Goal: Task Accomplishment & Management: Use online tool/utility

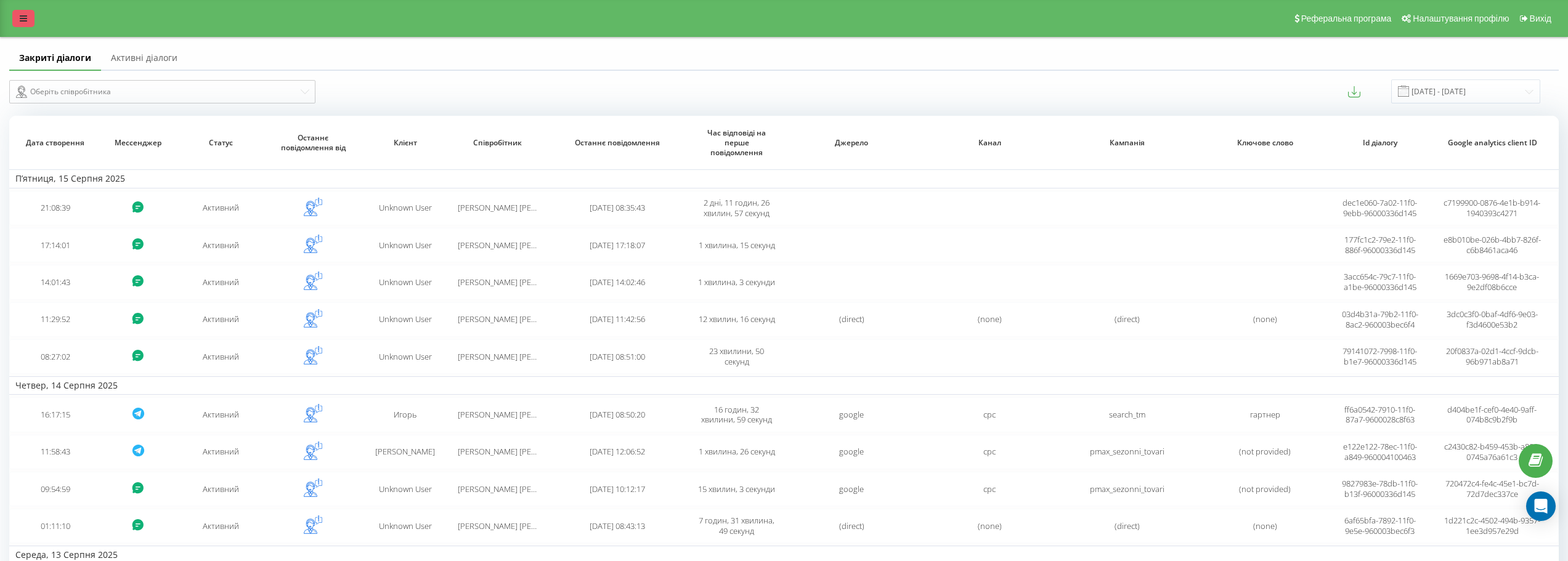
click at [19, 13] on link at bounding box center [23, 18] width 22 height 17
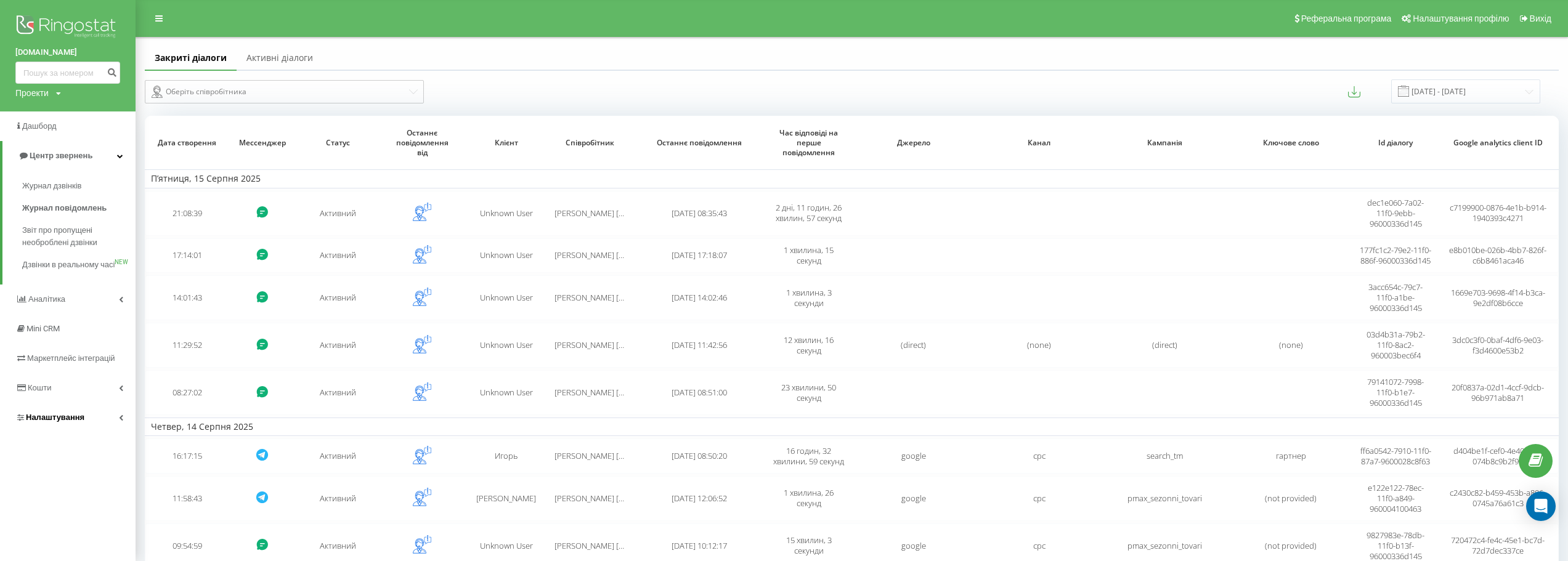
click at [53, 422] on span "Налаштування" at bounding box center [55, 417] width 58 height 10
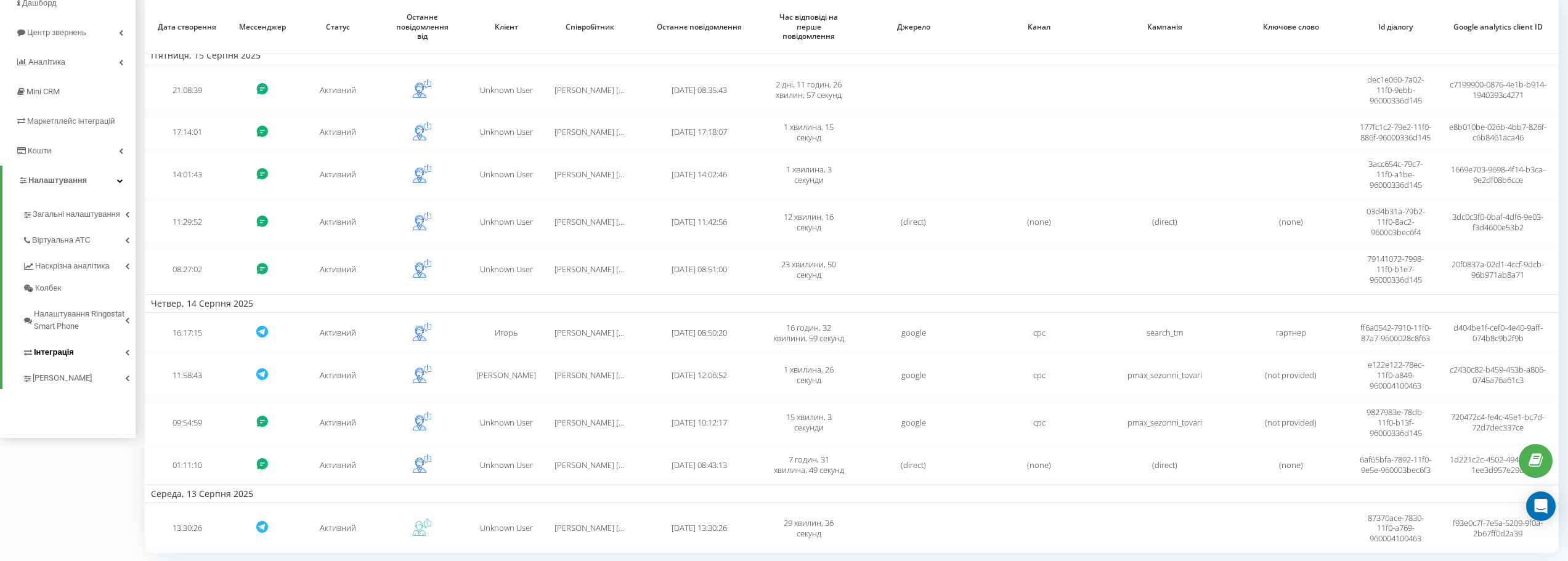
click at [68, 359] on span "Інтеграція" at bounding box center [53, 352] width 40 height 12
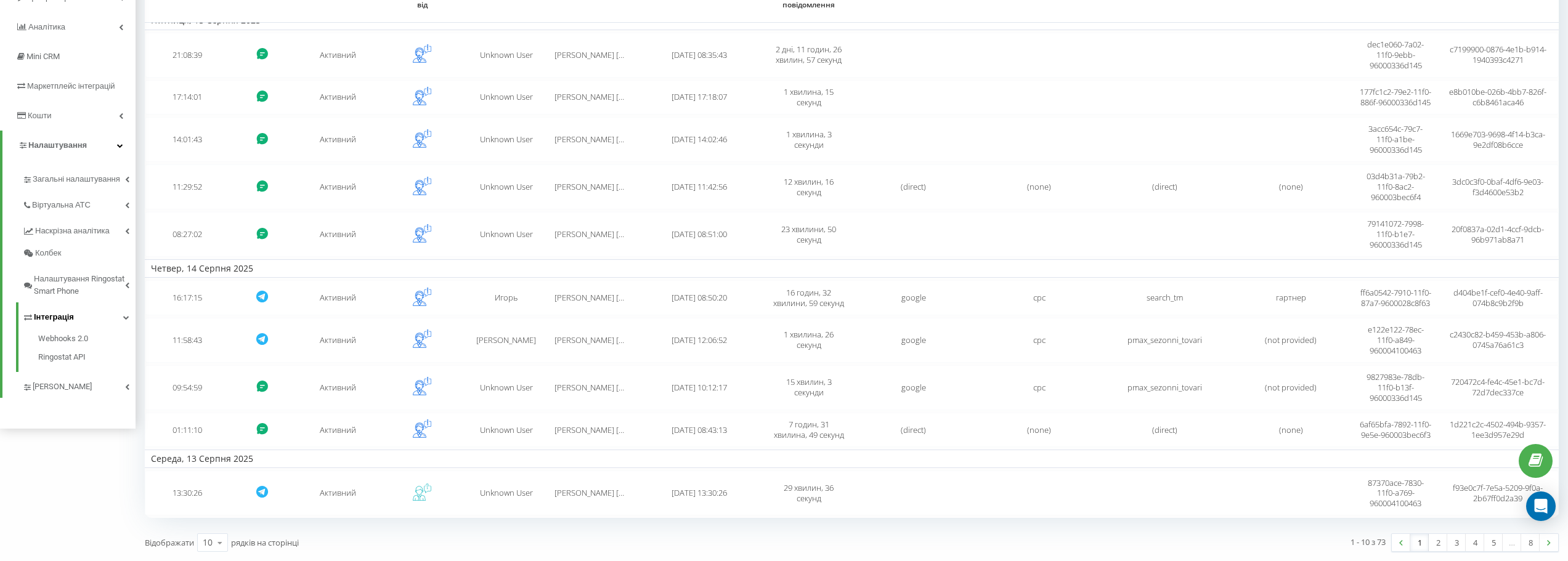
scroll to position [185, 0]
click at [68, 381] on span "[PERSON_NAME]" at bounding box center [63, 387] width 61 height 12
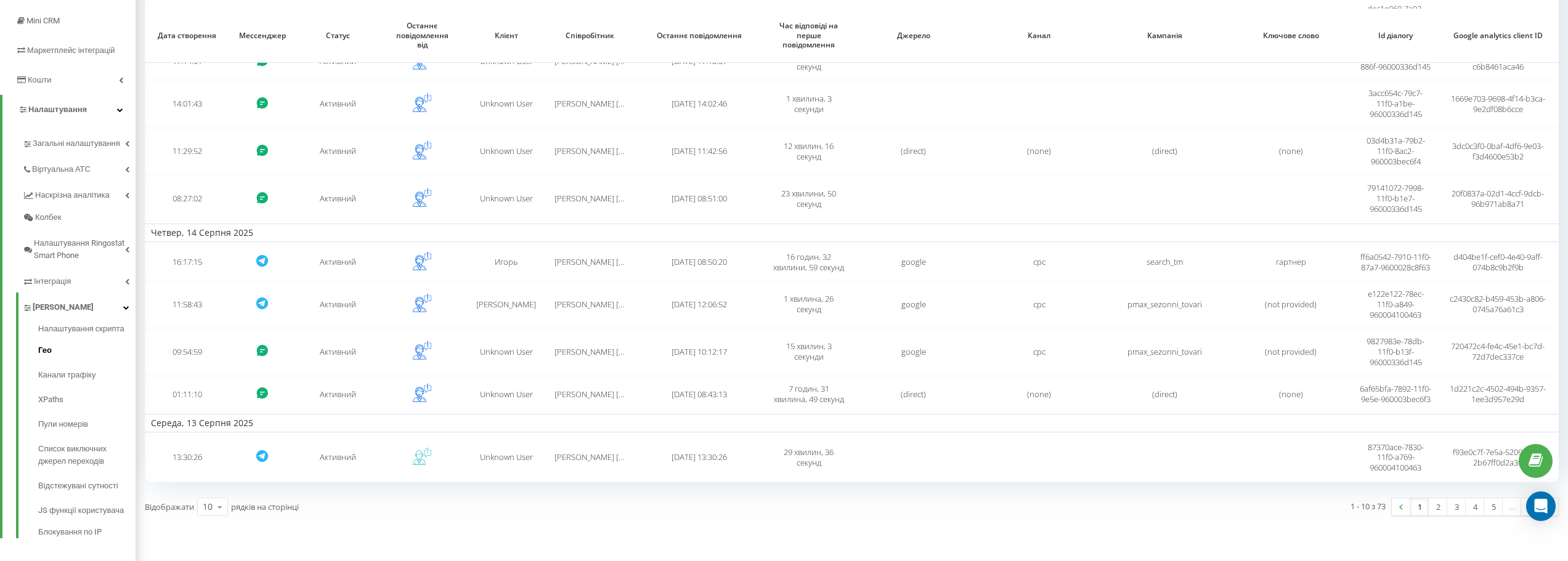
scroll to position [203, 0]
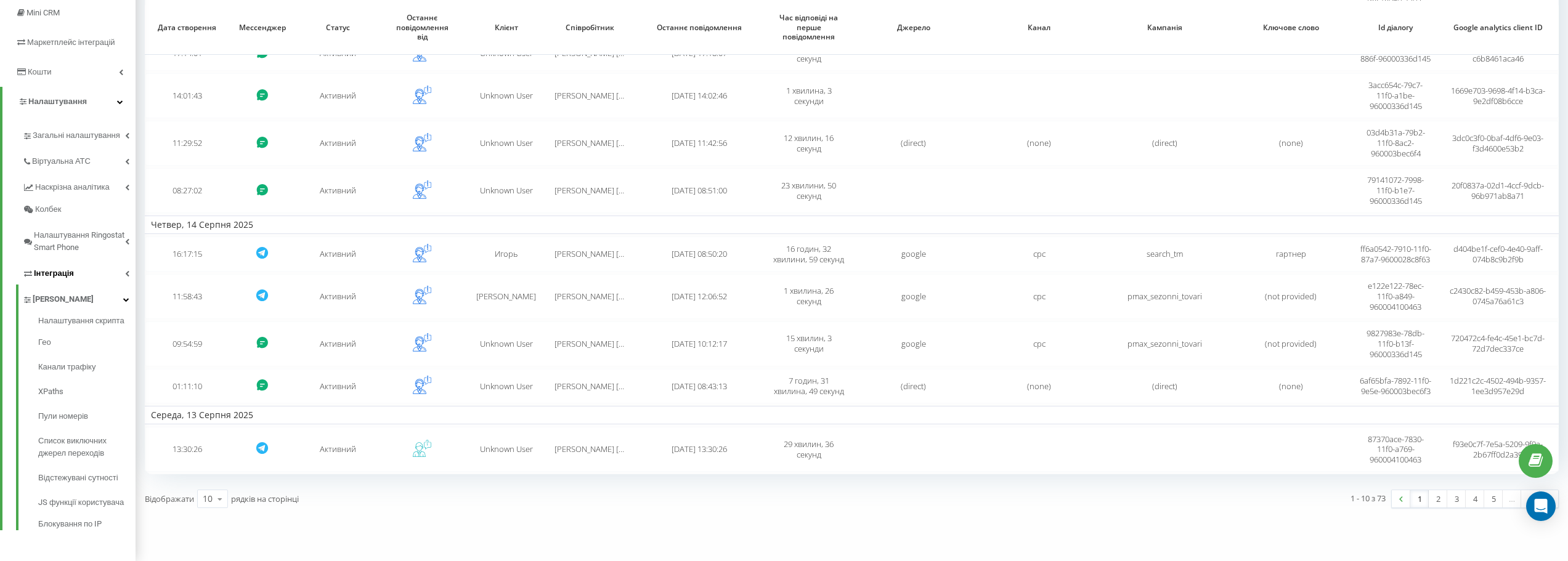
click at [76, 274] on link "Інтеграція" at bounding box center [79, 271] width 113 height 26
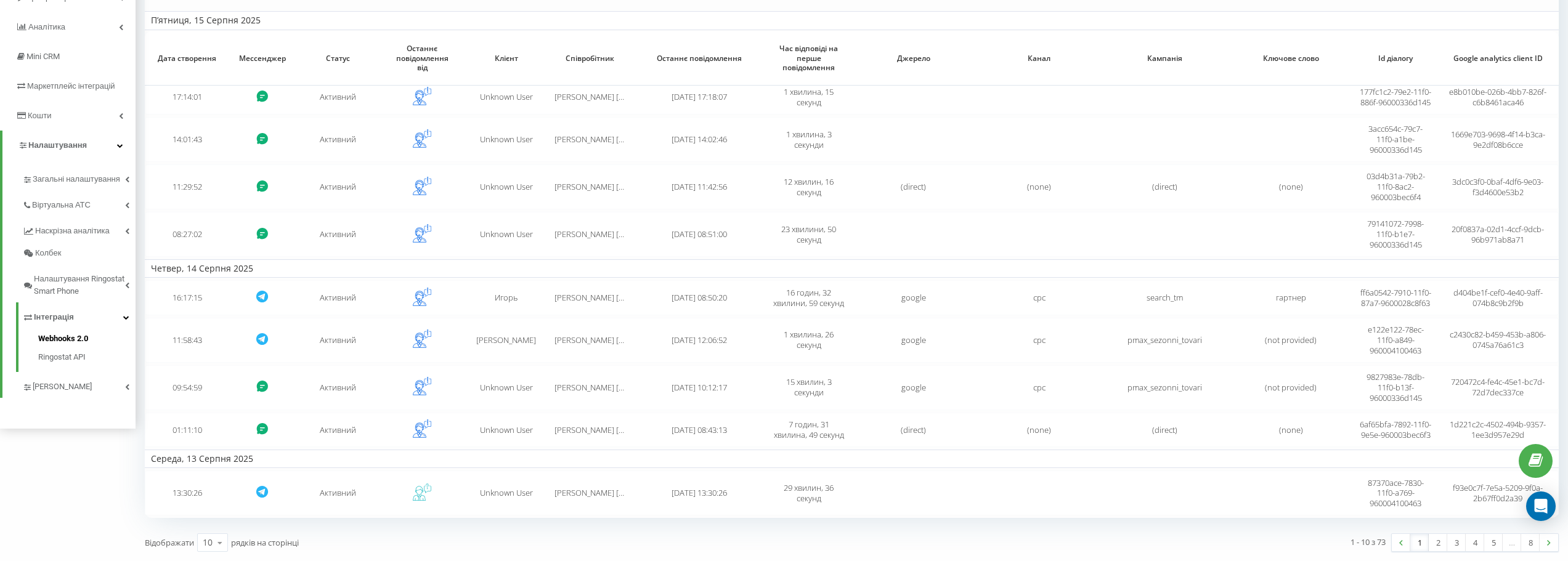
click at [80, 333] on span "Webhooks 2.0" at bounding box center [63, 339] width 50 height 12
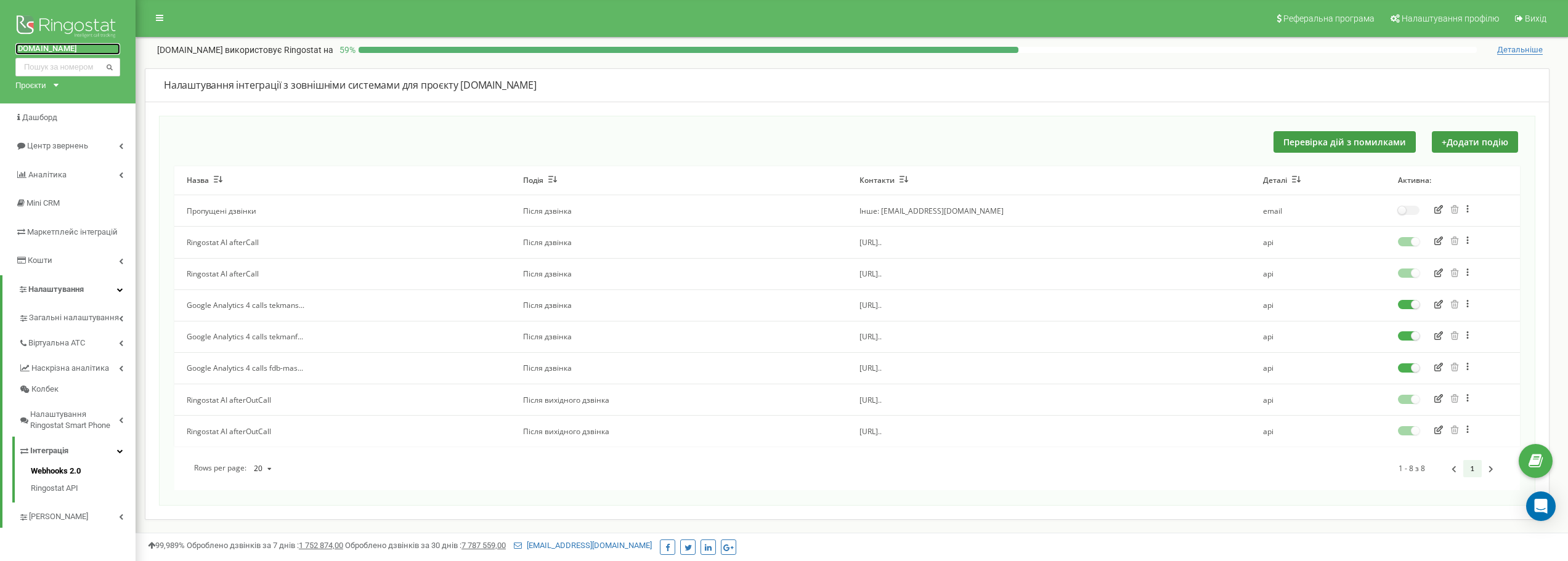
click at [75, 49] on link "[DOMAIN_NAME]" at bounding box center [67, 49] width 105 height 11
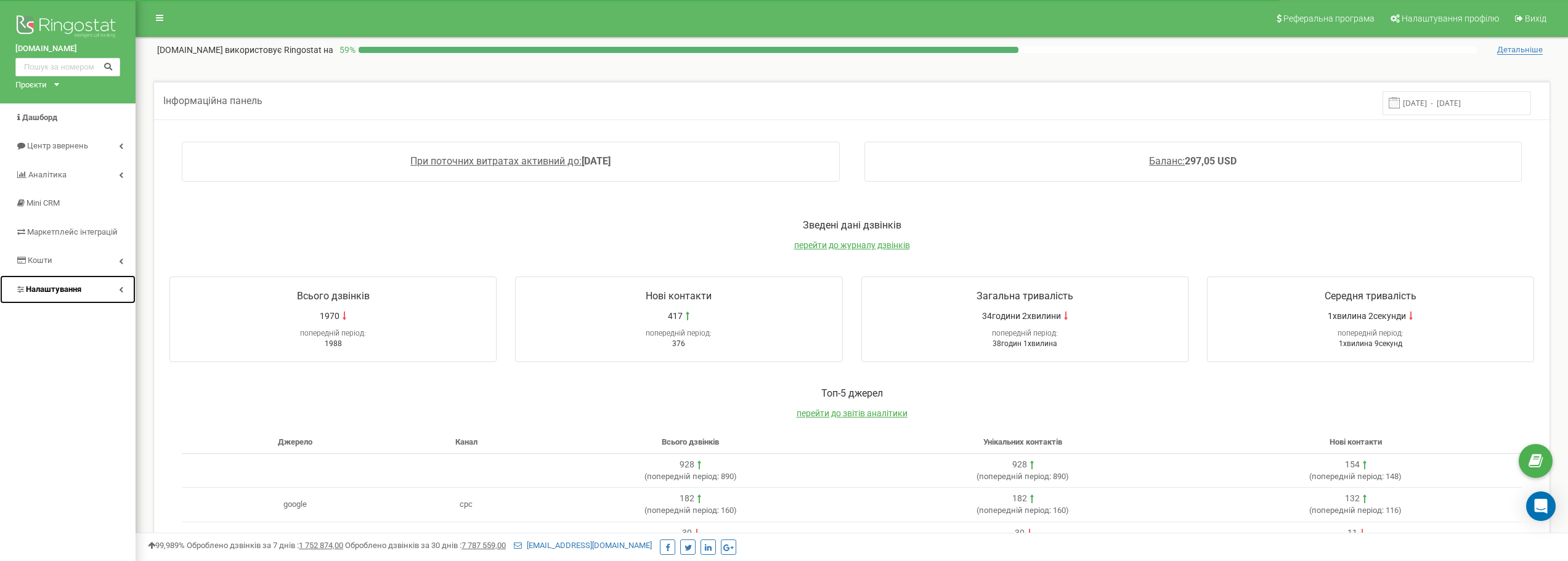
click at [56, 290] on span "Налаштування" at bounding box center [53, 289] width 55 height 10
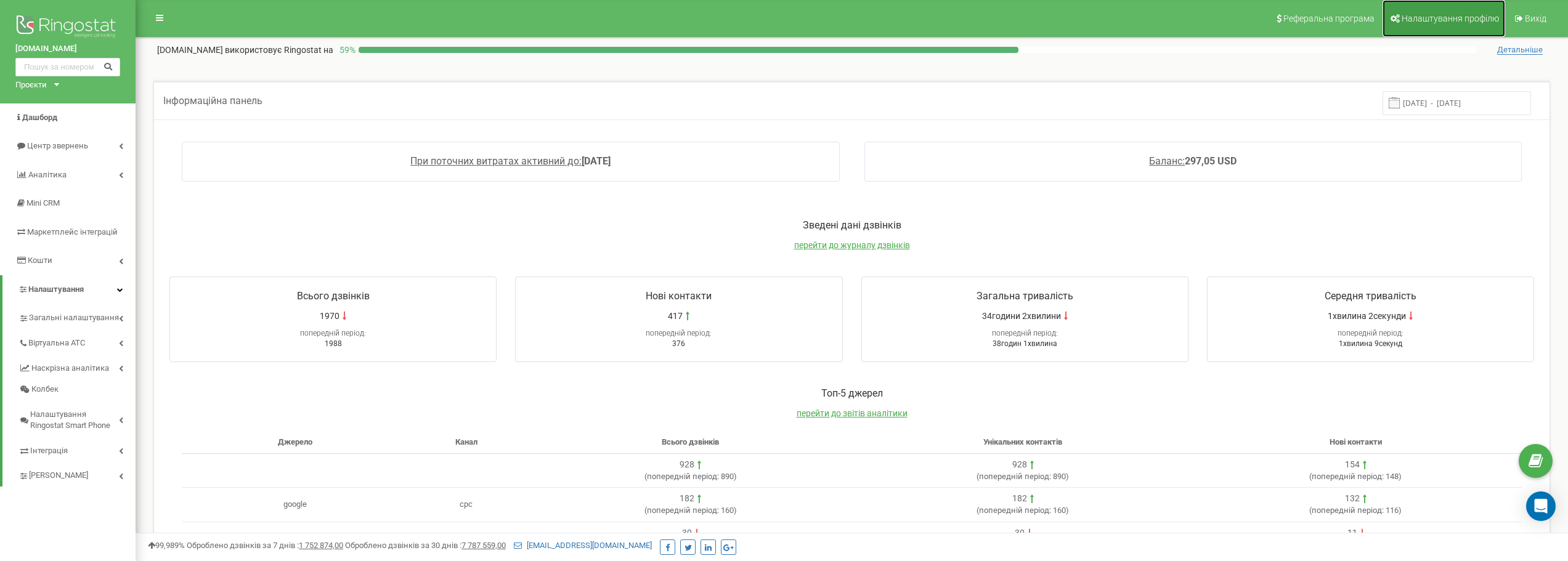
click at [1422, 23] on span "Налаштування профілю" at bounding box center [1450, 18] width 98 height 10
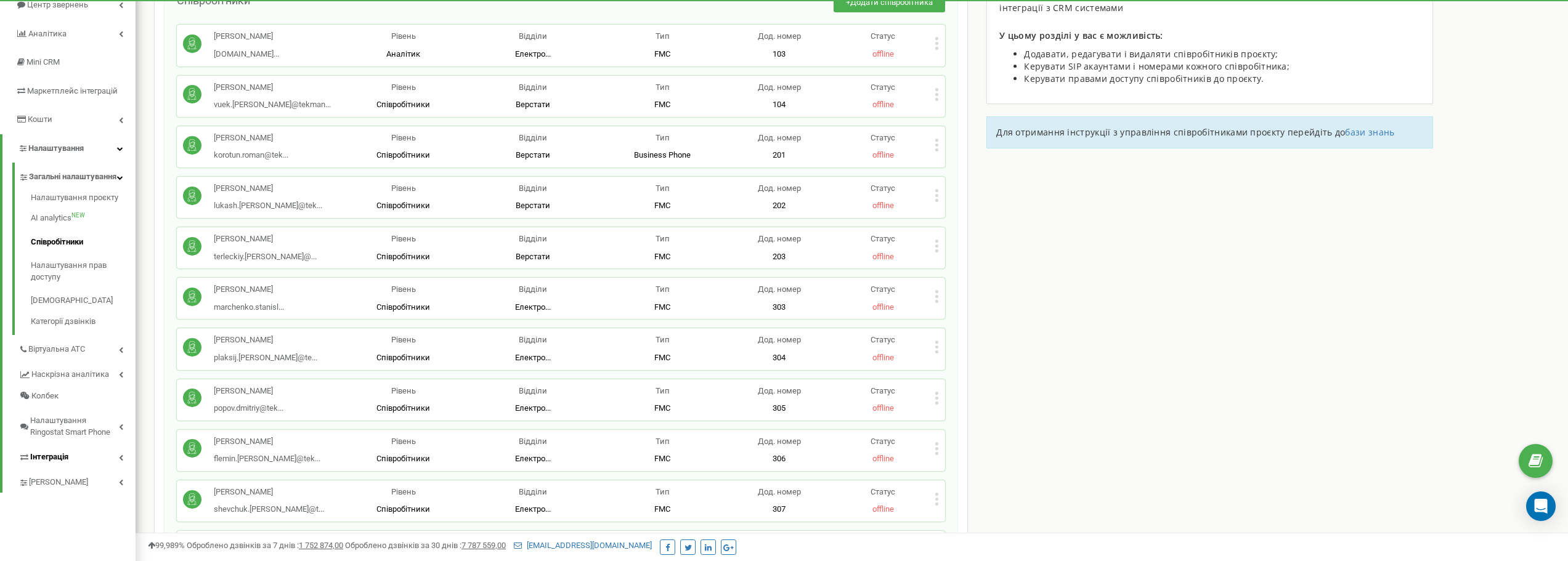
scroll to position [185, 0]
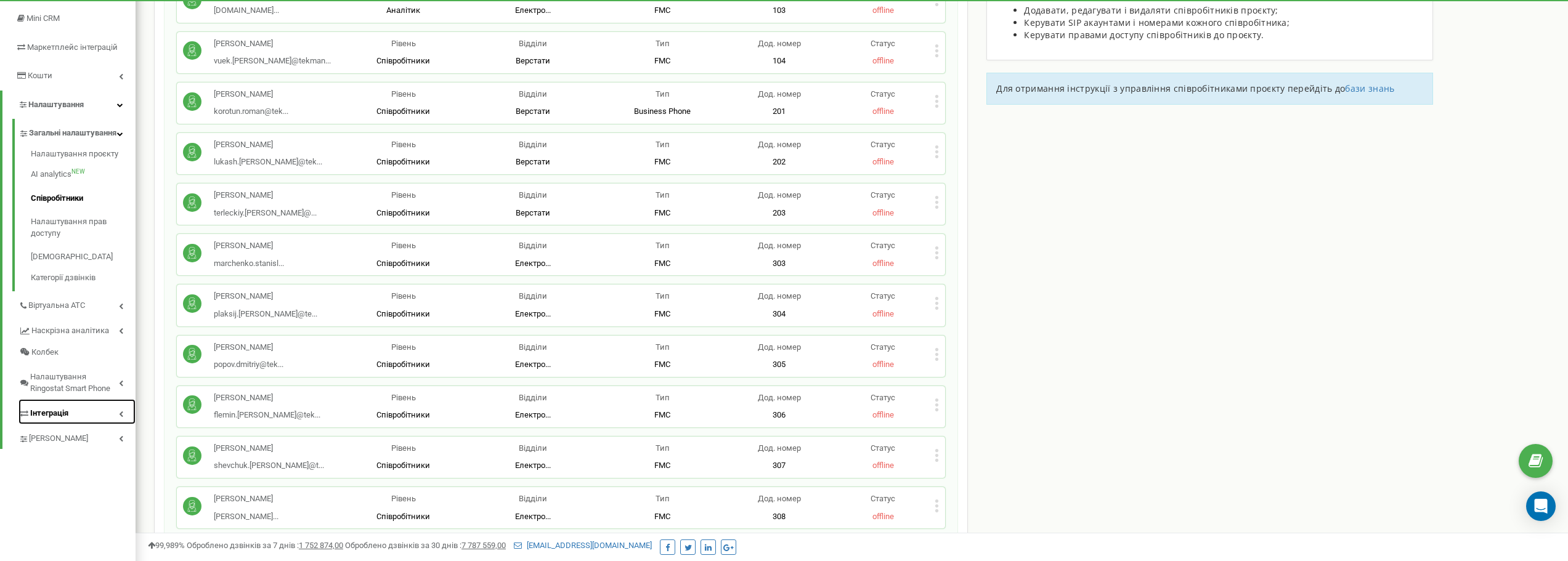
click at [70, 423] on link "Інтеграція" at bounding box center [77, 412] width 117 height 25
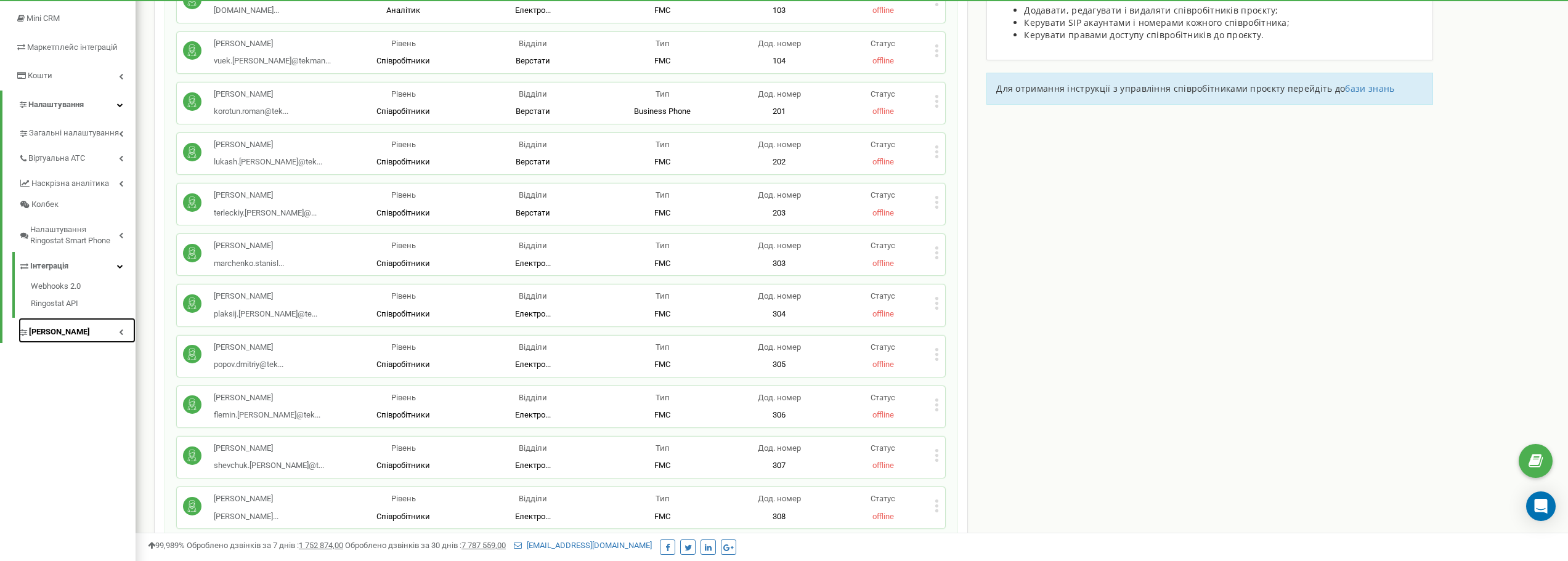
click at [83, 339] on link "[PERSON_NAME]" at bounding box center [77, 331] width 117 height 25
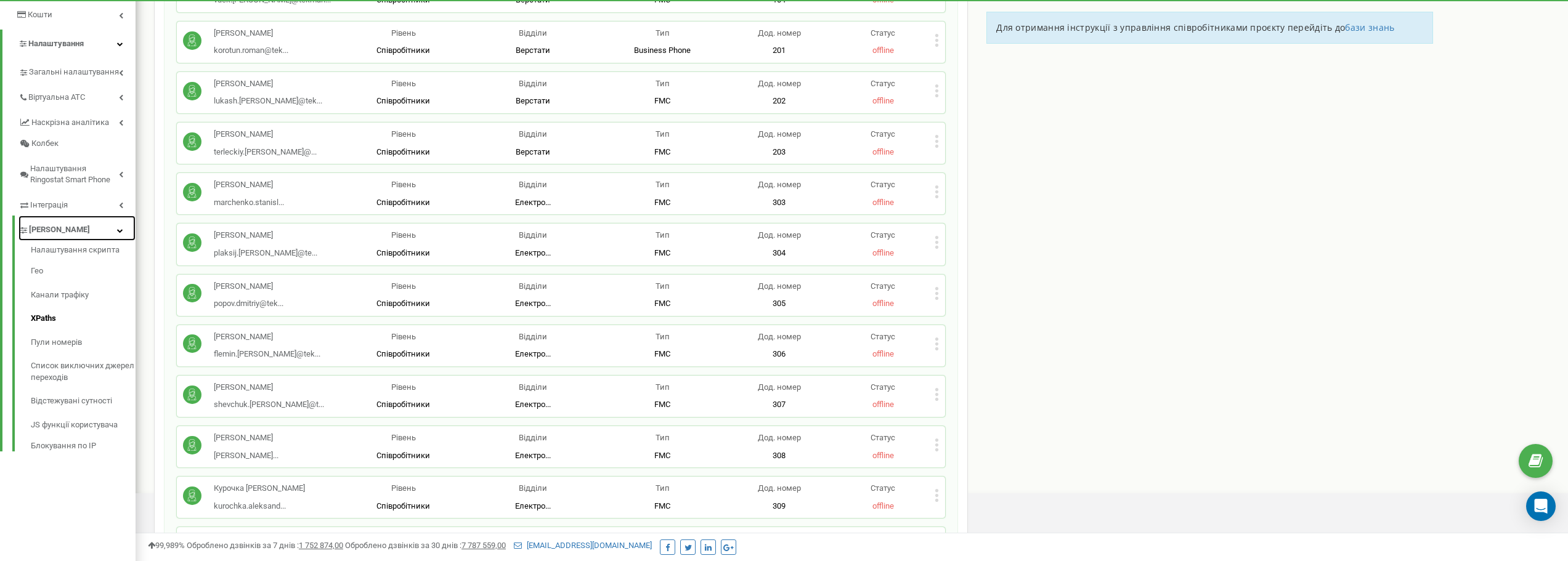
scroll to position [247, 0]
click at [54, 200] on span "Інтеграція" at bounding box center [49, 205] width 38 height 11
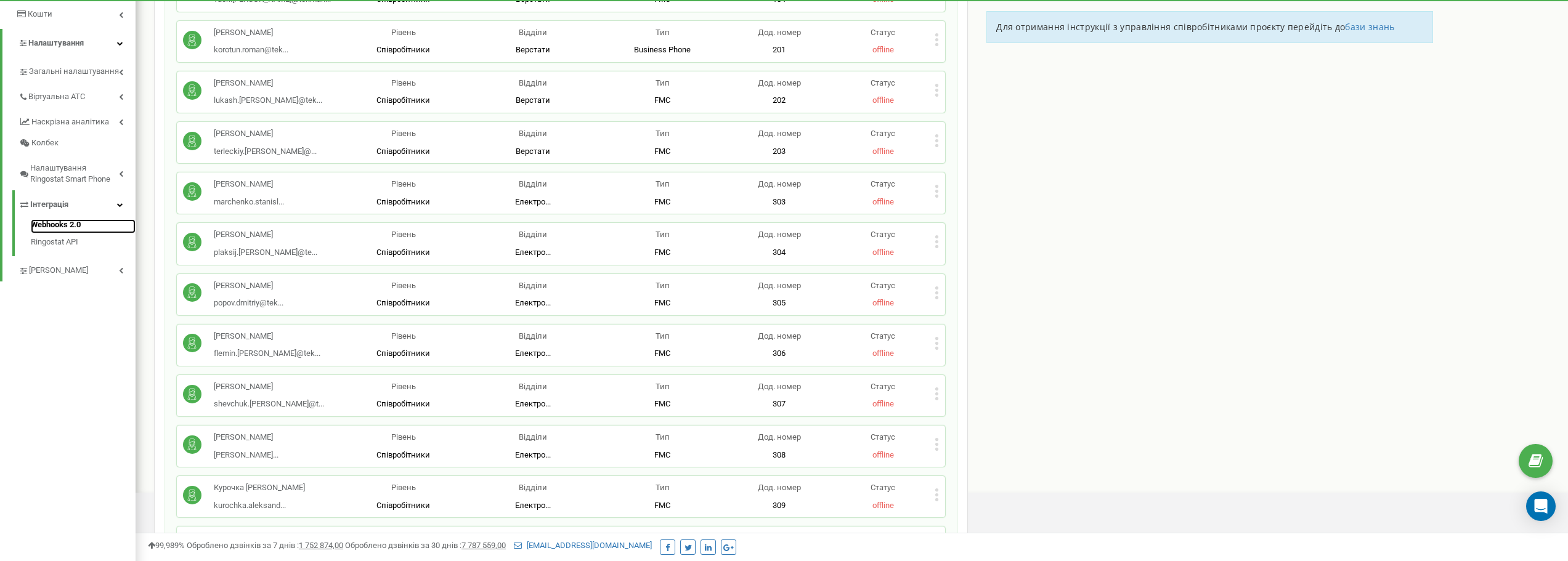
click at [66, 223] on link "Webhooks 2.0" at bounding box center [83, 226] width 105 height 15
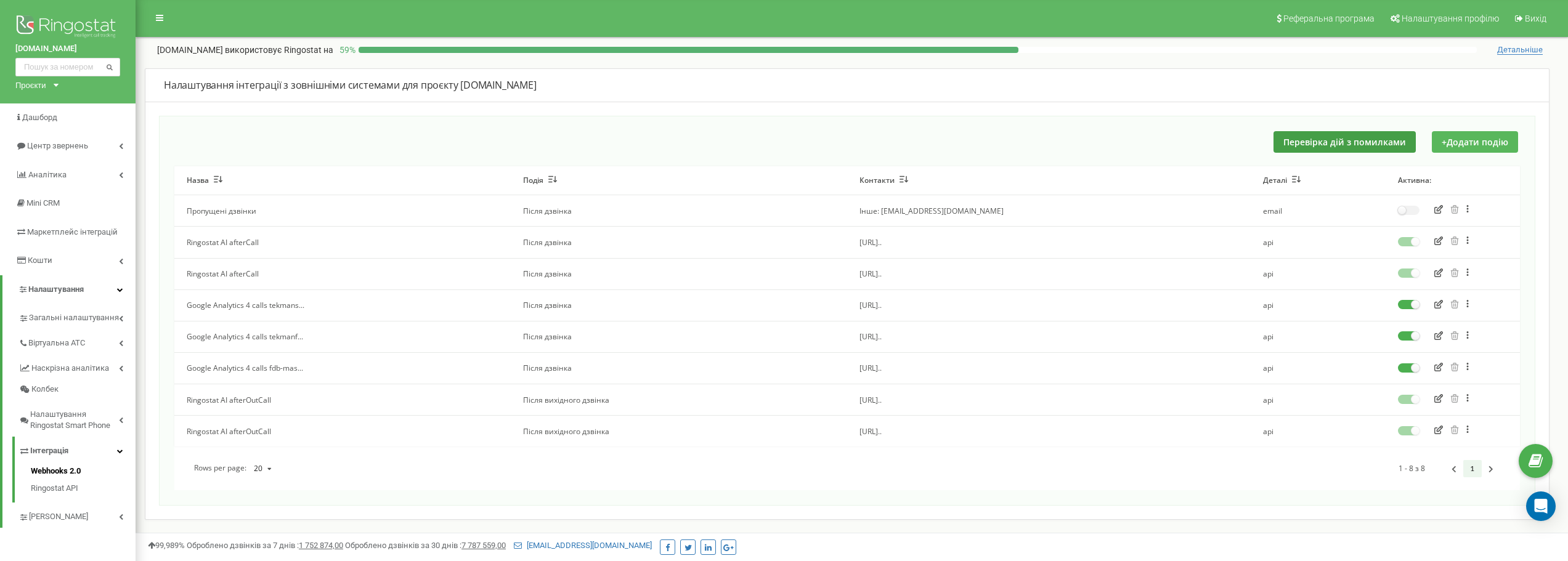
click at [1470, 146] on button "+ Додати подію" at bounding box center [1475, 142] width 86 height 22
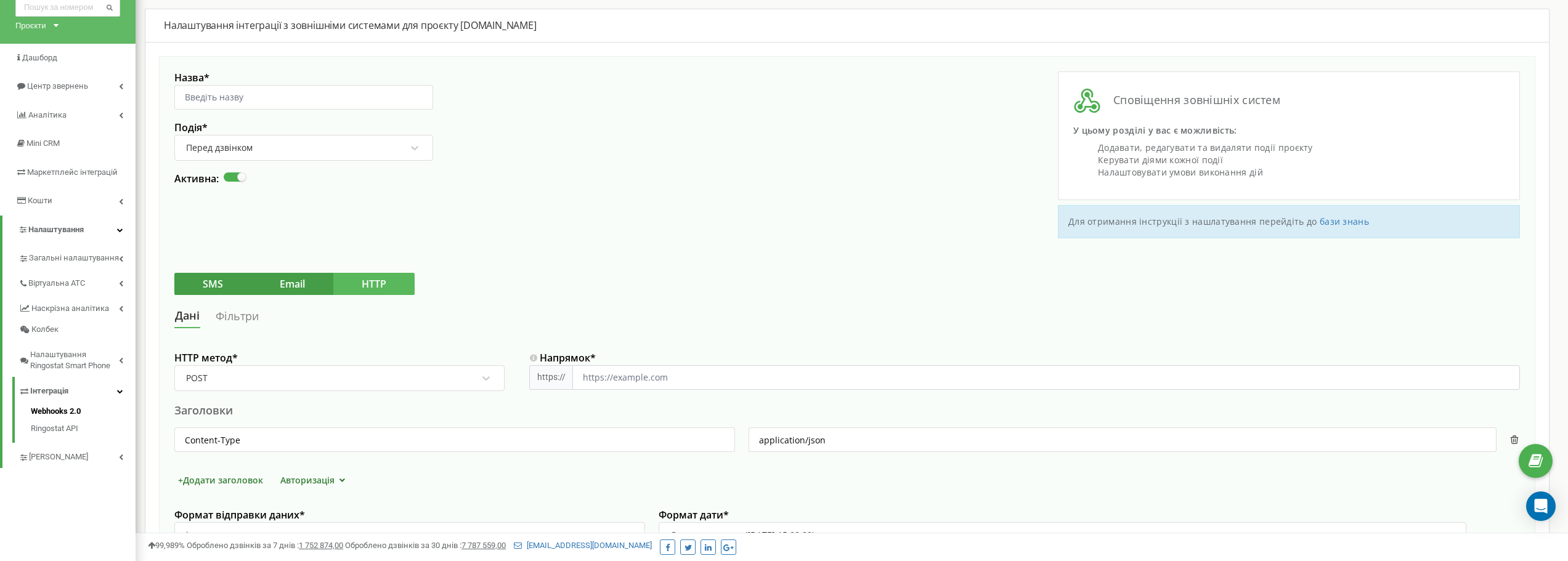
scroll to position [61, 0]
click at [406, 143] on div "Перед дзвінком" at bounding box center [296, 146] width 222 height 21
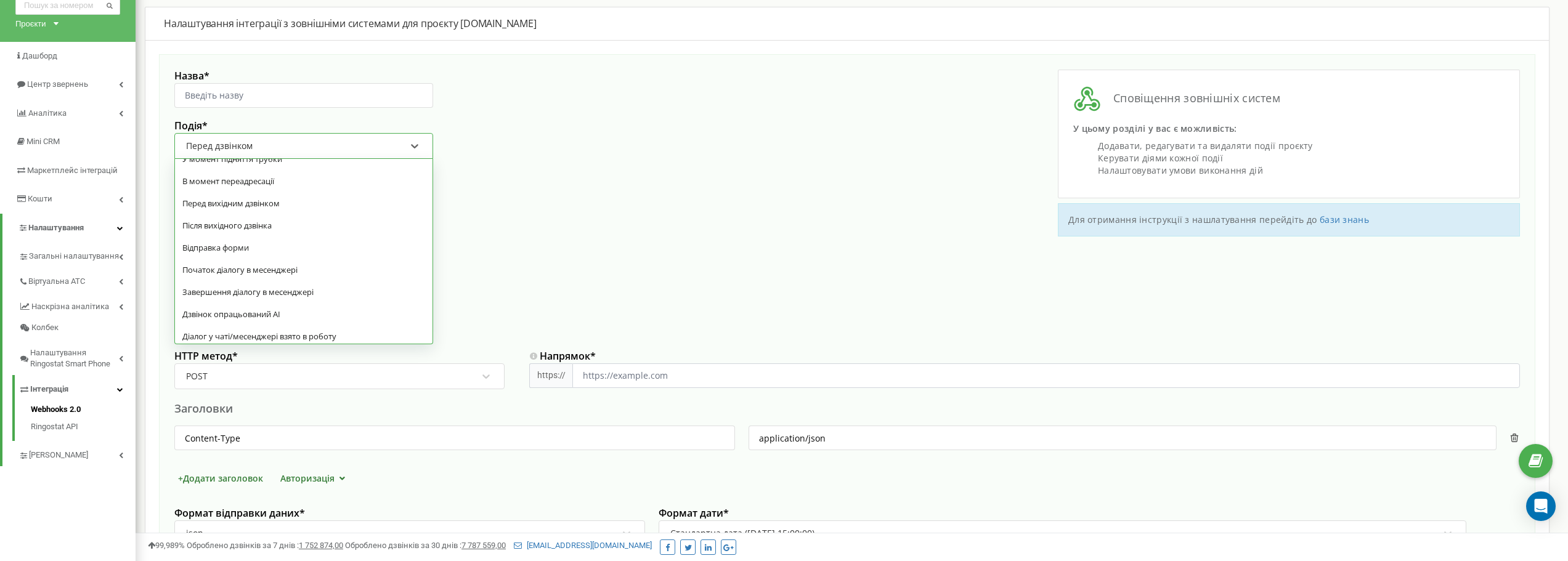
scroll to position [108, 0]
click at [569, 194] on div at bounding box center [510, 190] width 672 height 11
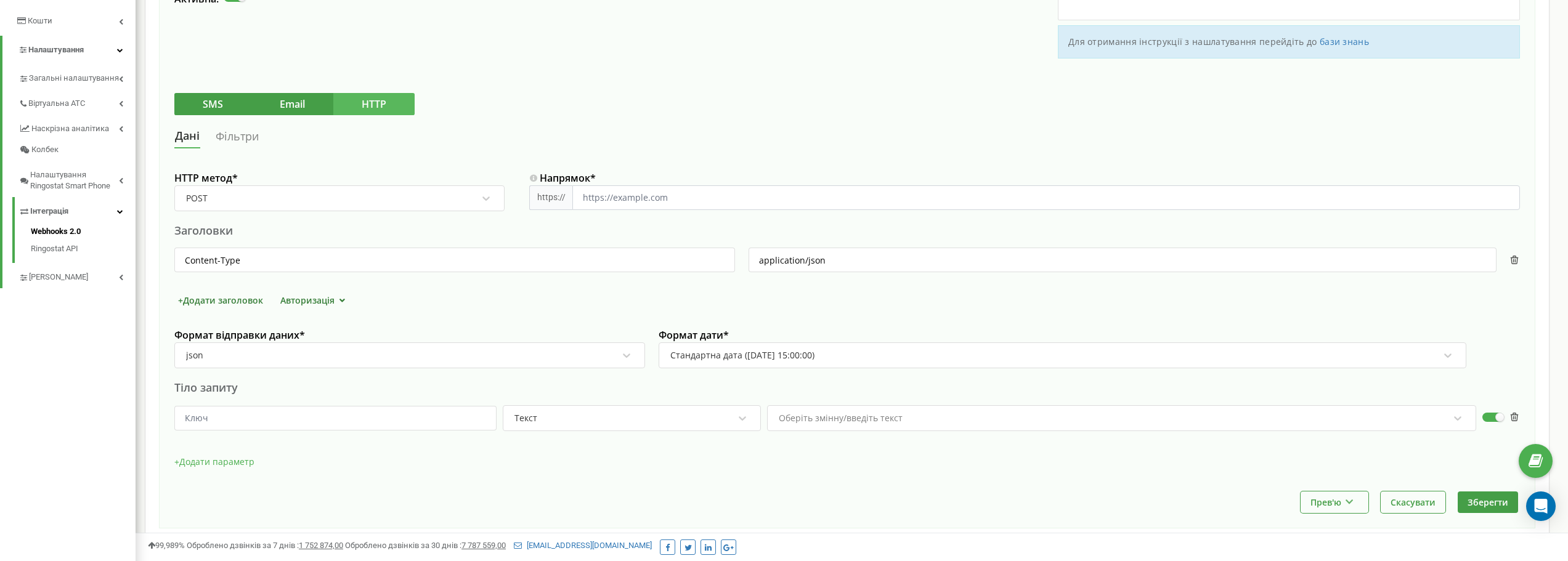
scroll to position [178, 0]
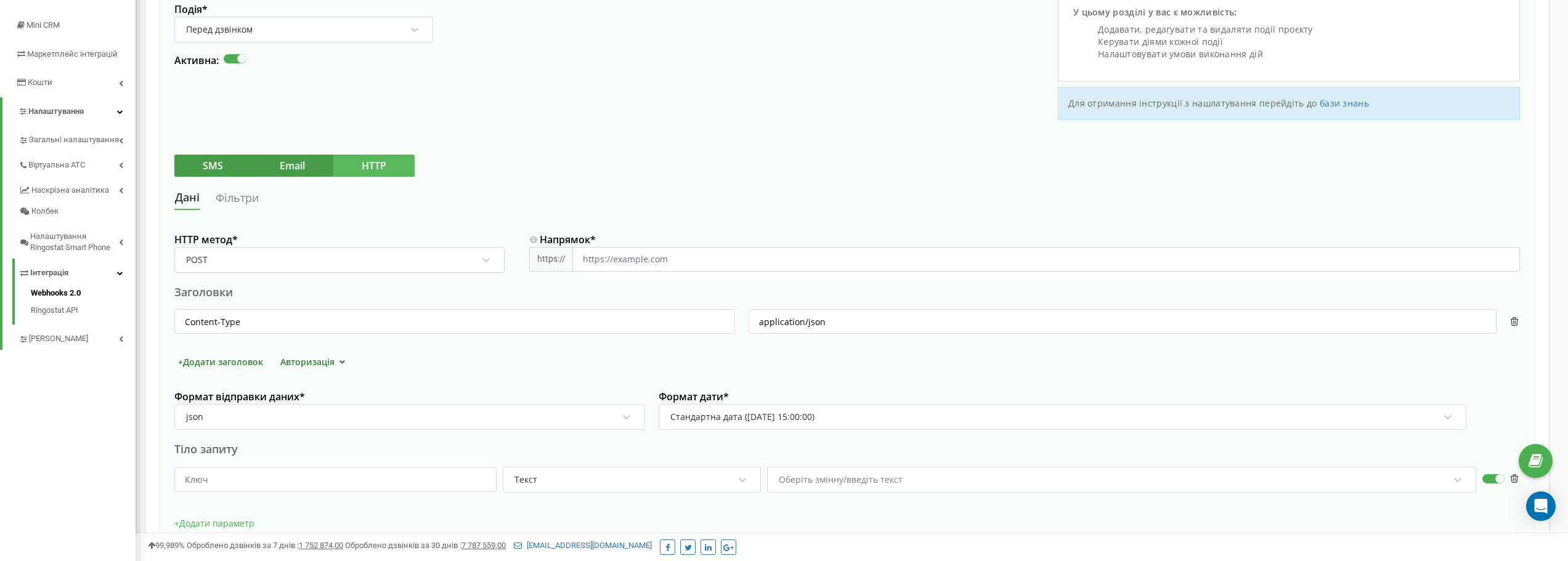
click at [235, 199] on link "Фільтри" at bounding box center [237, 198] width 44 height 23
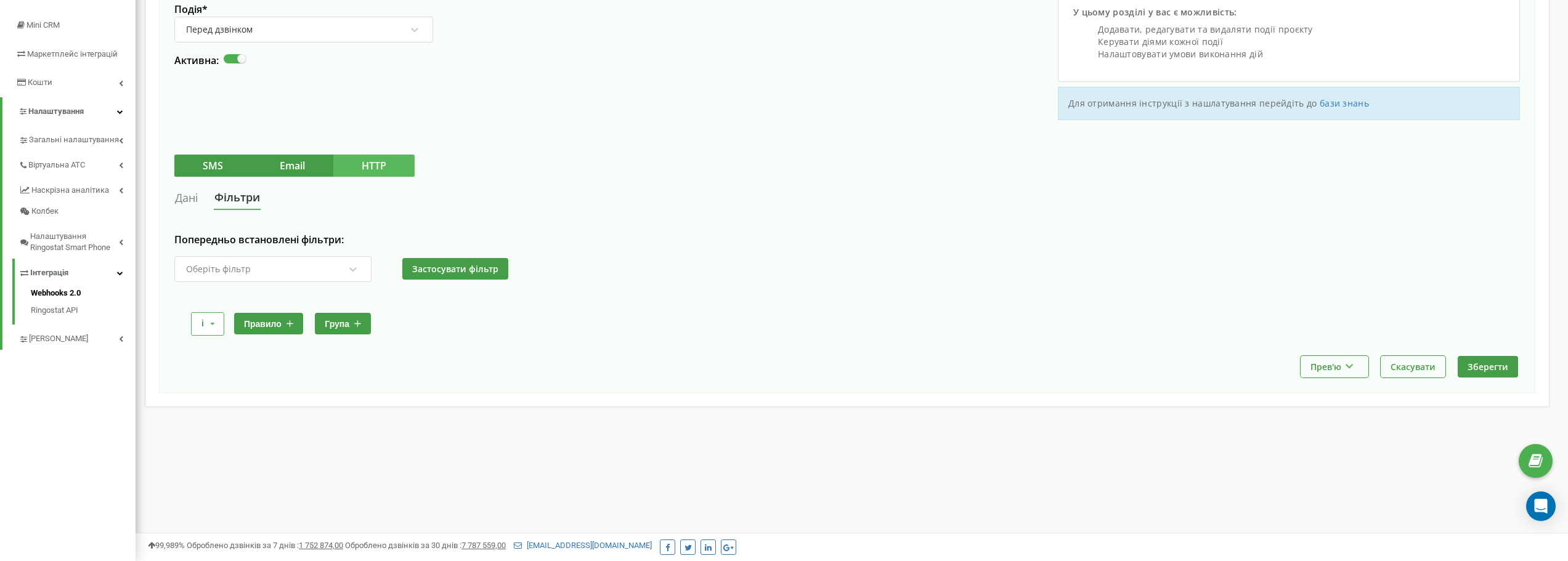
click at [240, 273] on div "Оберіть фільтр" at bounding box center [219, 269] width 65 height 9
click at [594, 167] on div "SMS Email HTTP" at bounding box center [847, 165] width 1346 height 22
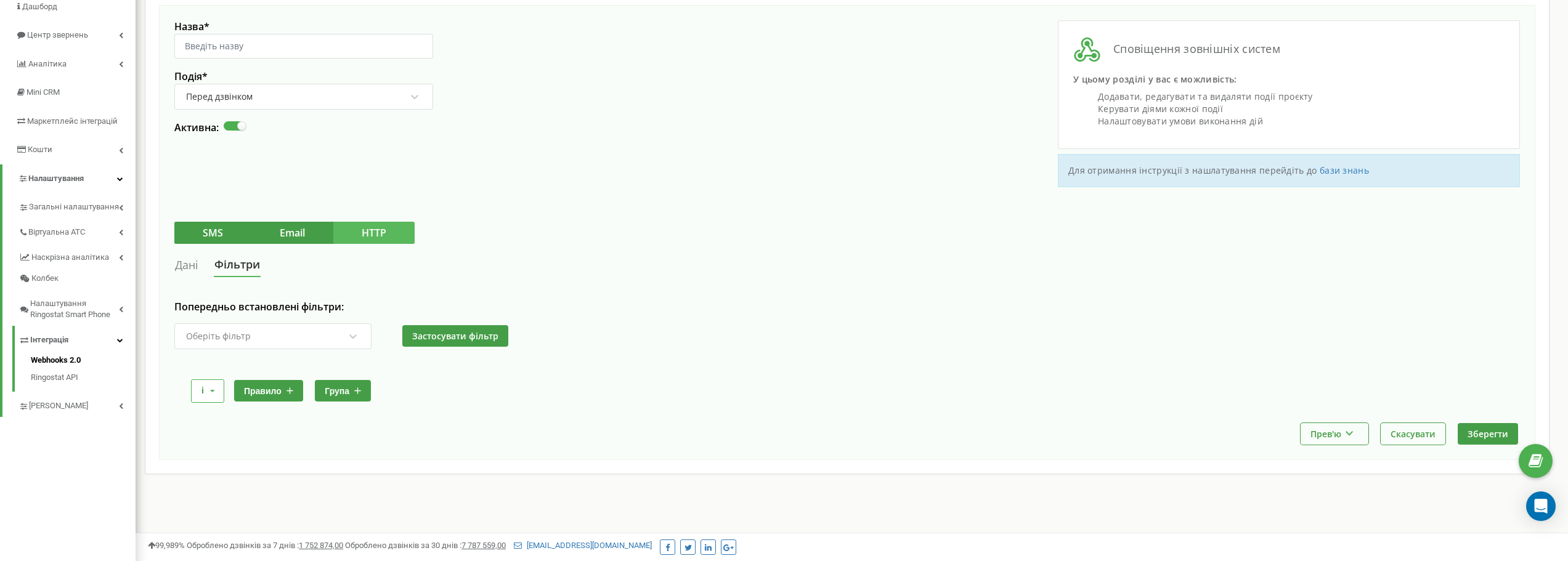
scroll to position [0, 0]
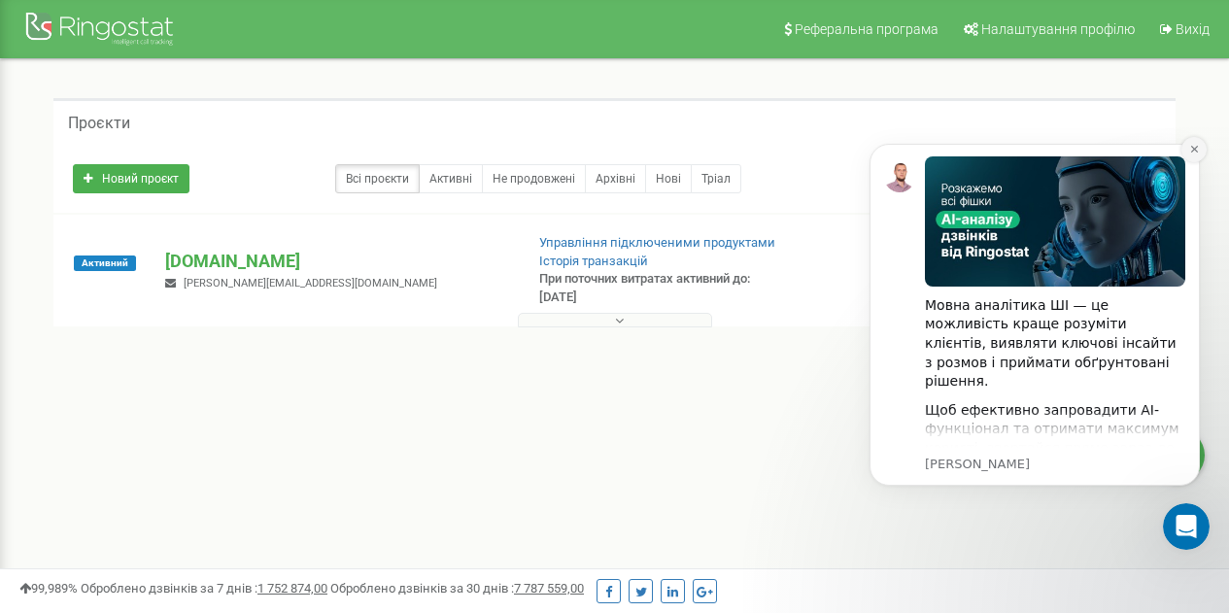
click at [1198, 144] on icon "Dismiss notification" at bounding box center [1195, 149] width 11 height 11
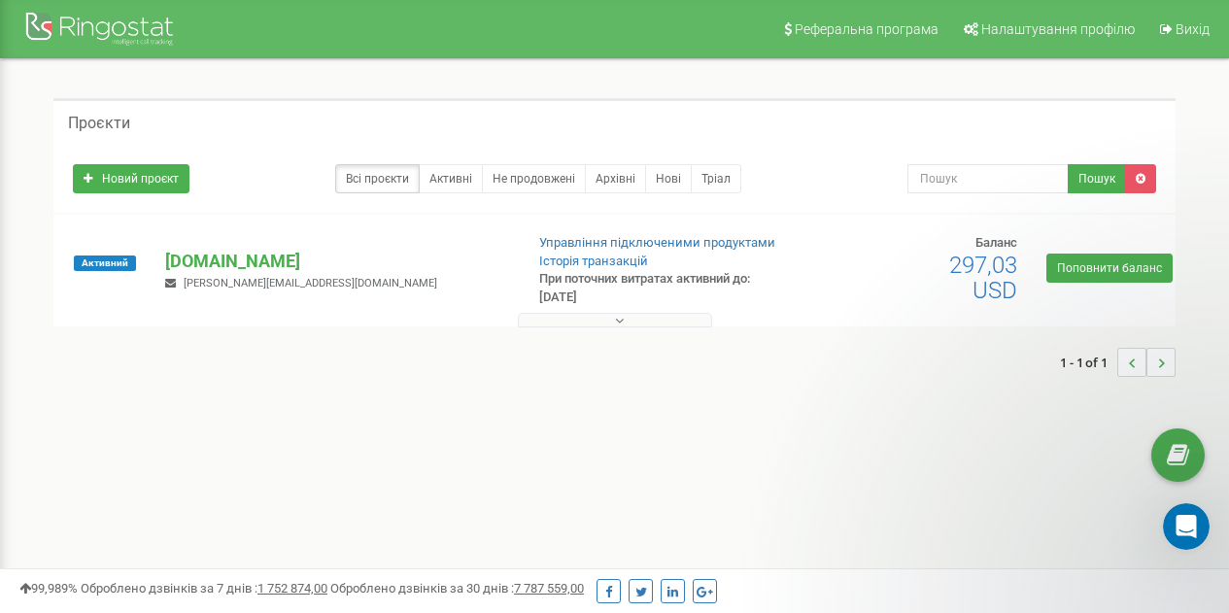
click at [590, 321] on button at bounding box center [615, 320] width 194 height 15
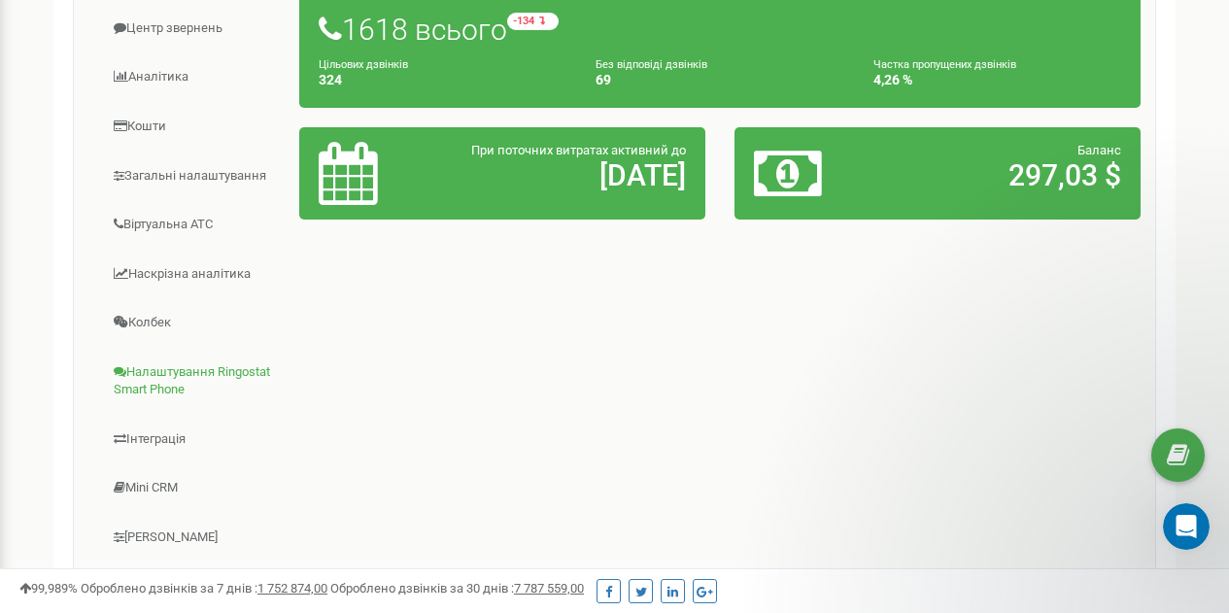
scroll to position [389, 0]
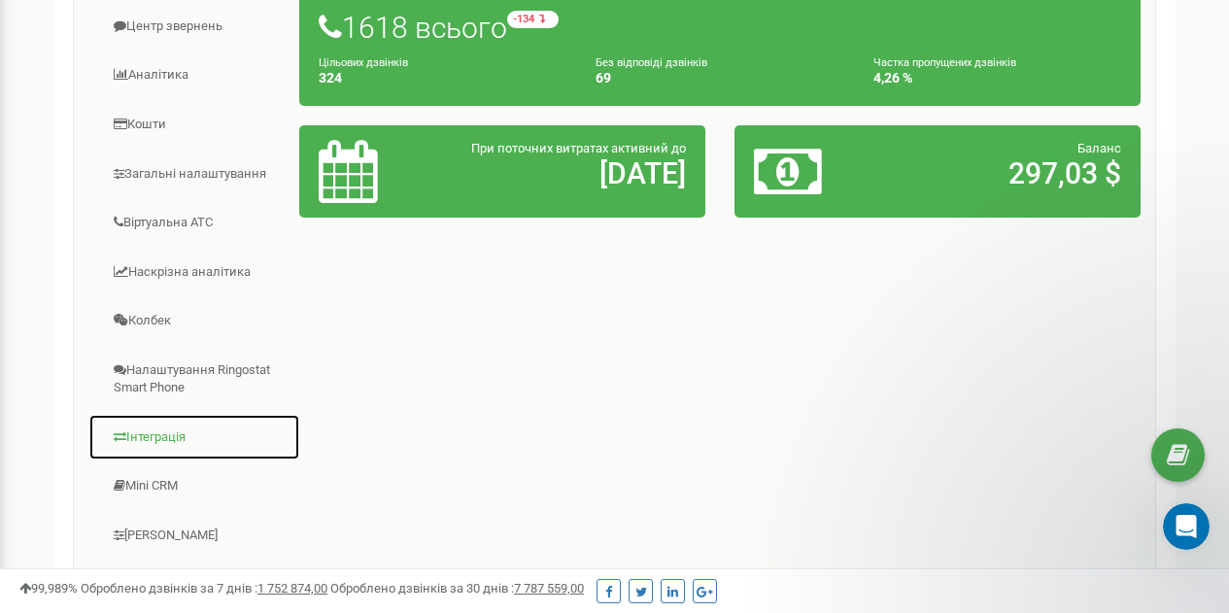
click at [160, 434] on link "Інтеграція" at bounding box center [194, 438] width 212 height 48
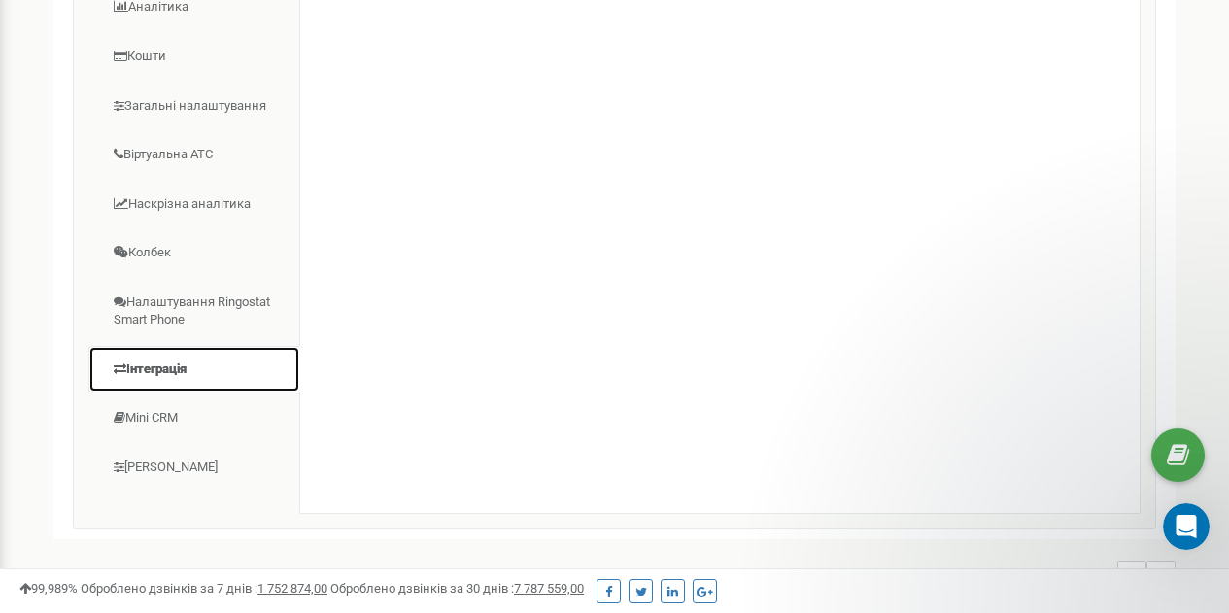
scroll to position [359, 0]
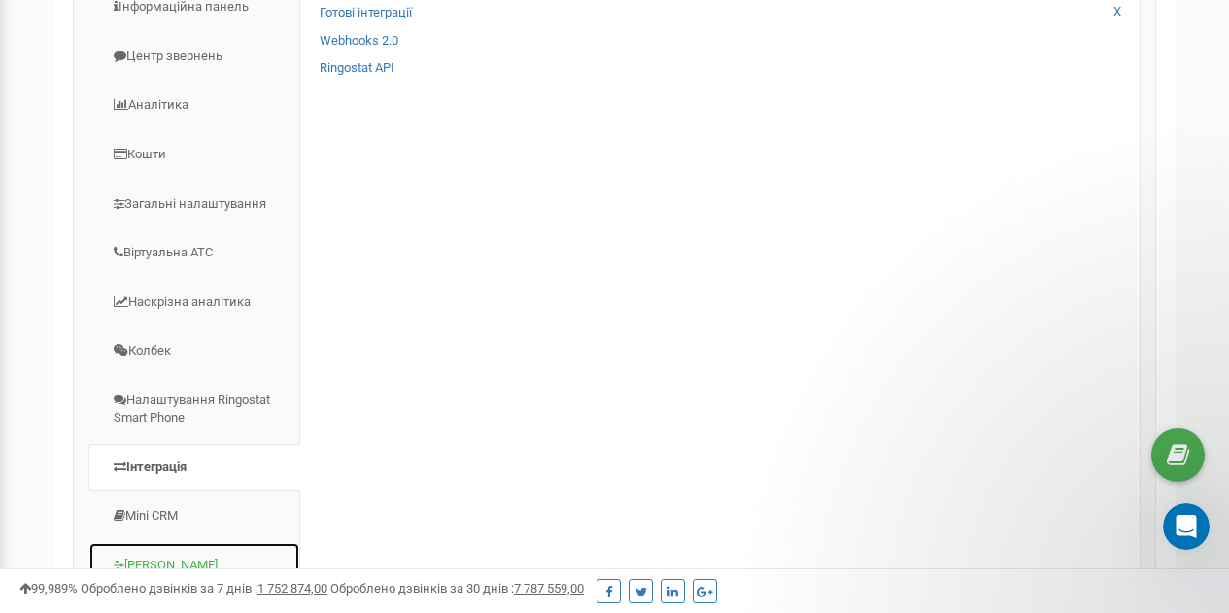
click at [163, 559] on link "[PERSON_NAME]" at bounding box center [194, 566] width 212 height 48
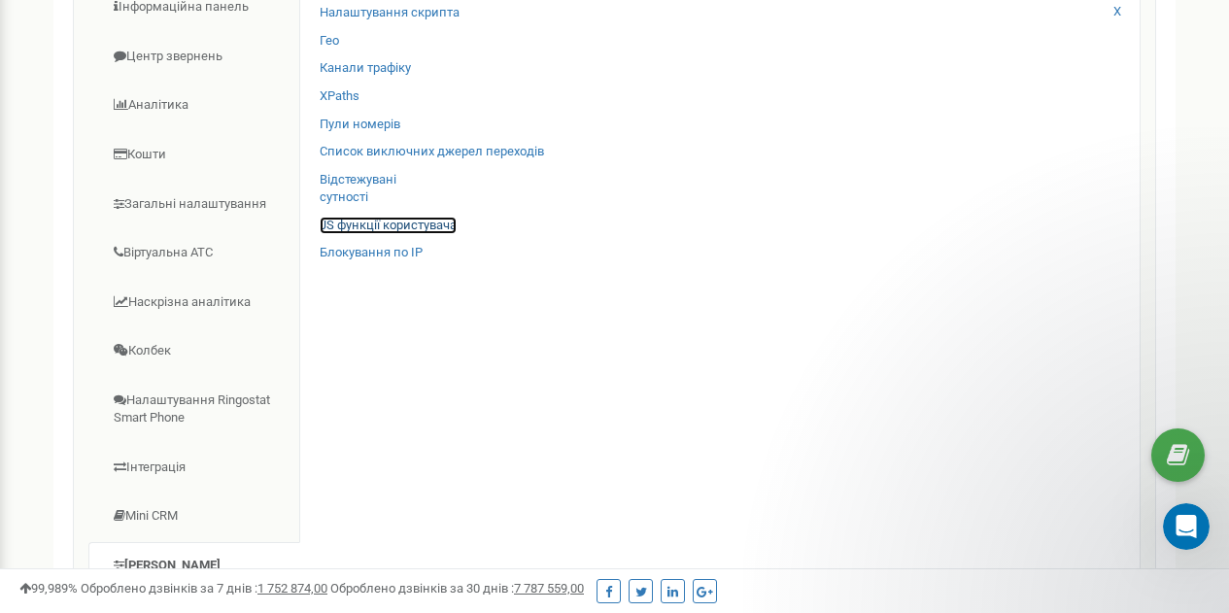
click at [411, 228] on link "JS функції користувача" at bounding box center [388, 226] width 137 height 18
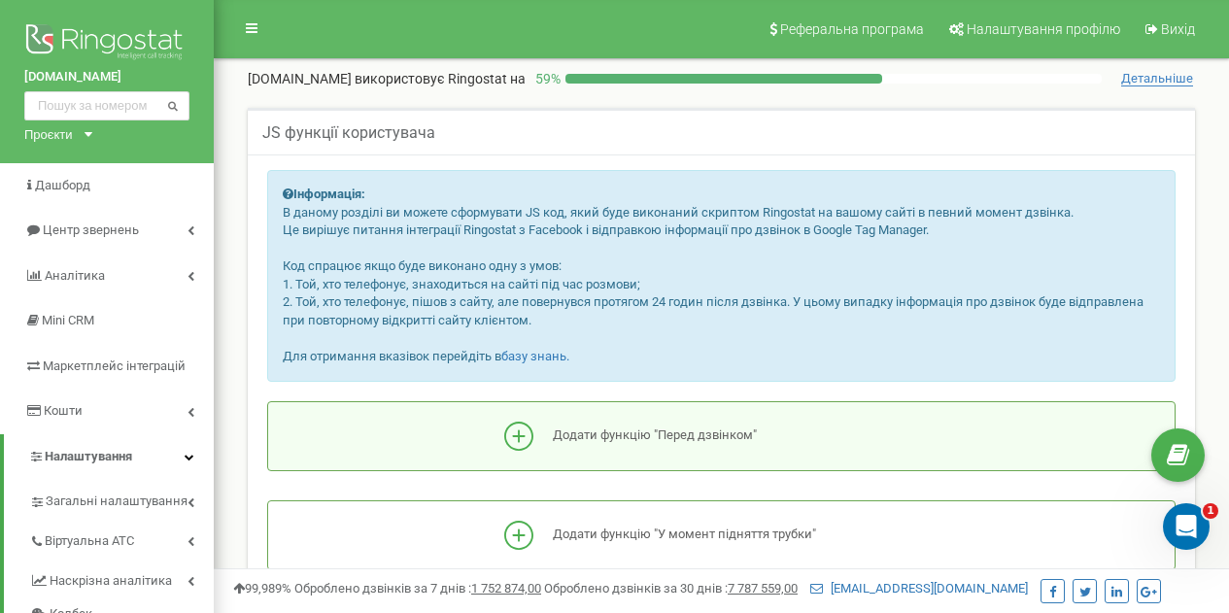
scroll to position [194, 0]
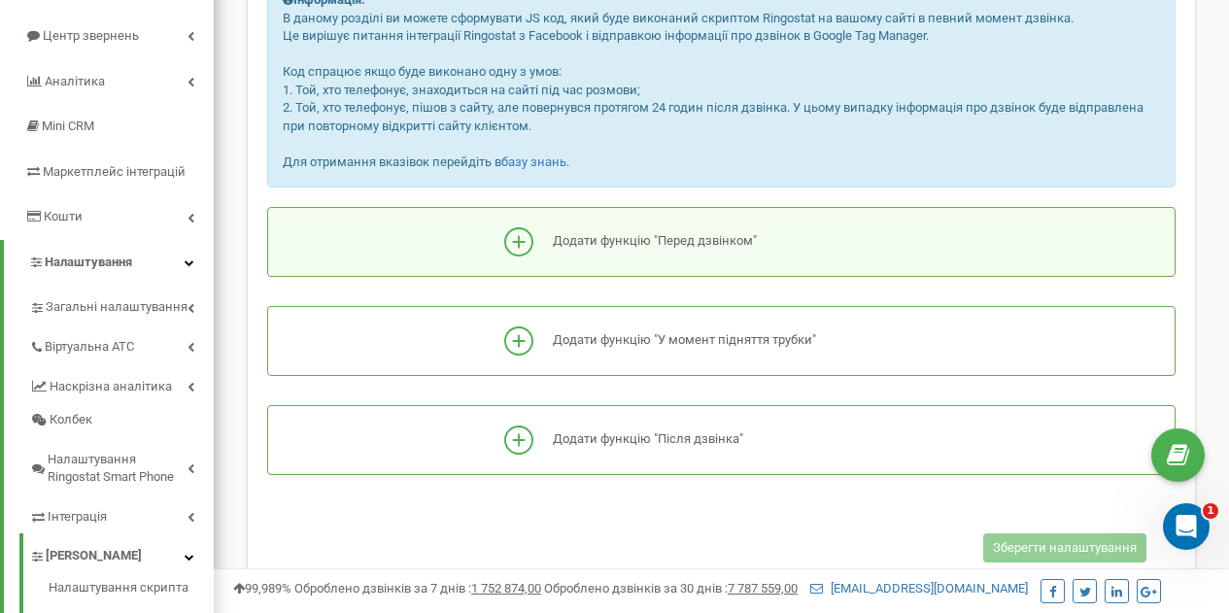
click at [597, 255] on div "Додати функцію "Перед дзвінком"" at bounding box center [721, 241] width 434 height 29
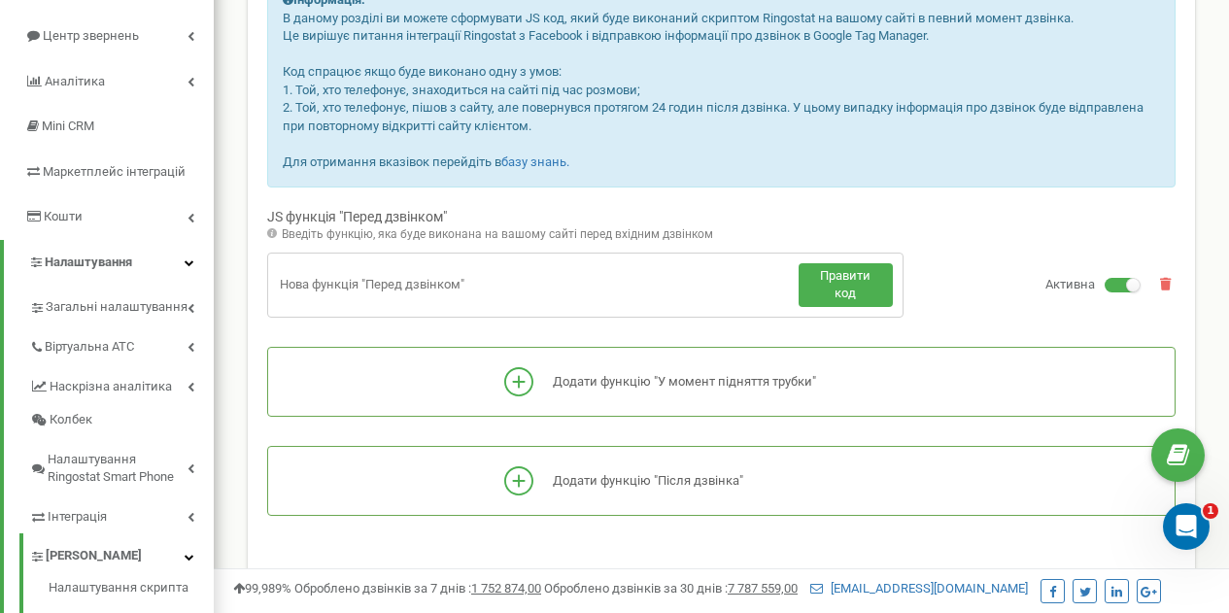
click at [411, 282] on input "text" at bounding box center [538, 285] width 521 height 20
type input "Facebook Pixel"
click at [841, 293] on span "Правити код" at bounding box center [845, 284] width 51 height 33
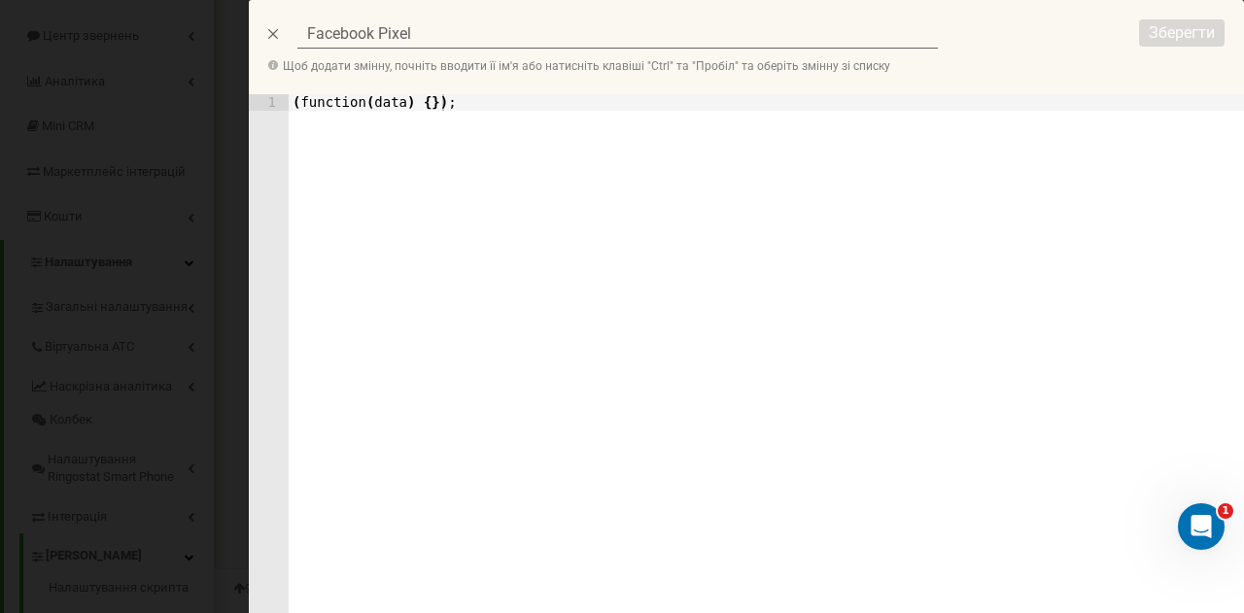
click at [491, 107] on div "( function ( data ) { }) ;" at bounding box center [766, 416] width 955 height 645
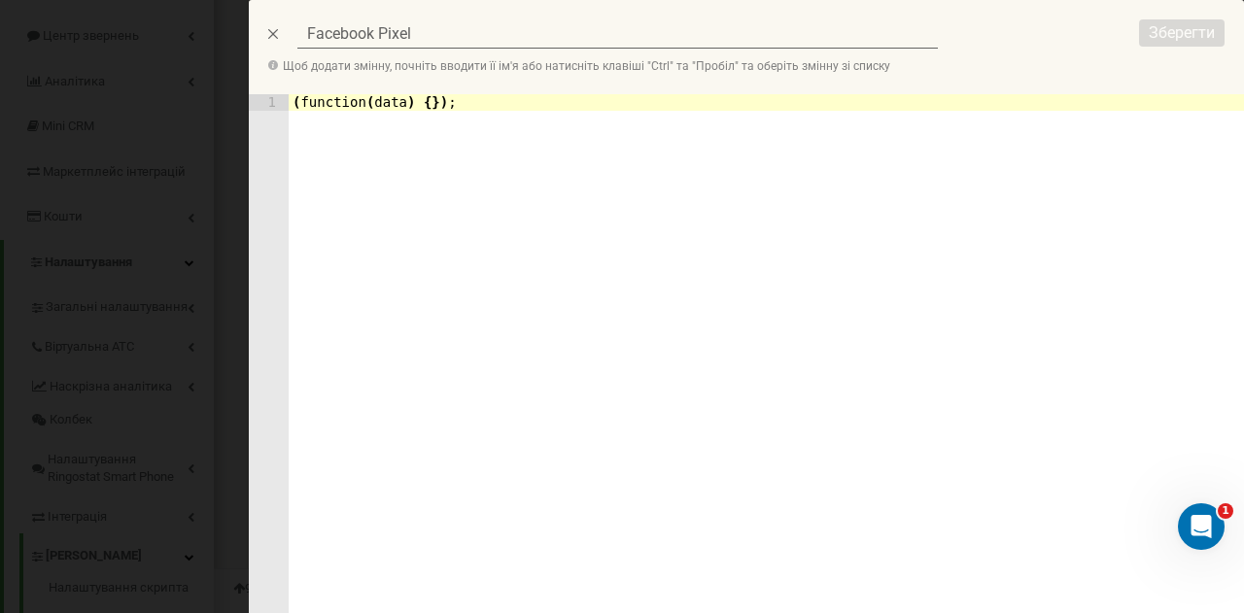
click at [476, 99] on div "( function ( data ) { }) ;" at bounding box center [766, 416] width 955 height 645
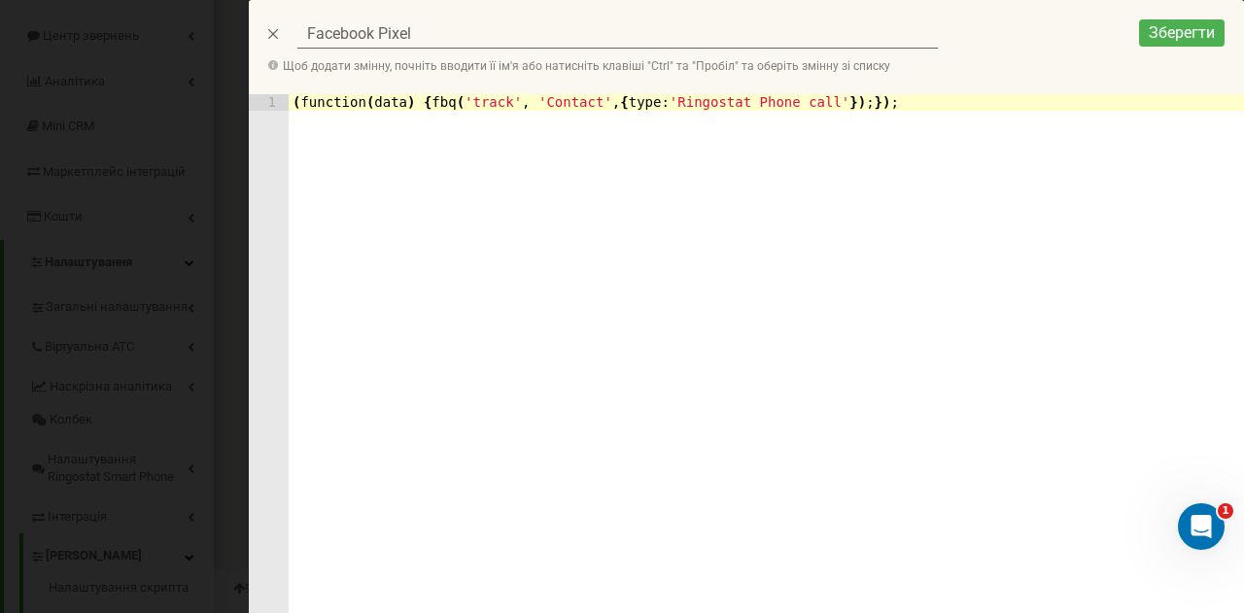
click at [965, 105] on div "( function ( data ) { fbq ( 'track' , 'Contact' , { type : 'Ringostat Phone cal…" at bounding box center [766, 416] width 955 height 645
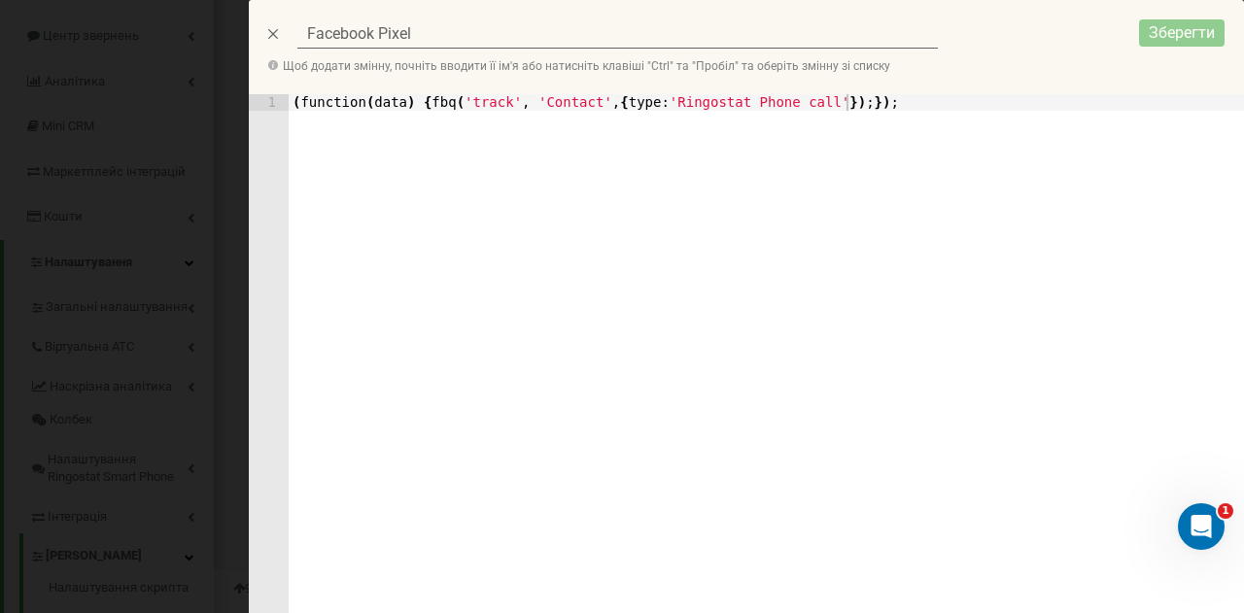
click at [1178, 30] on span "Зберегти" at bounding box center [1182, 32] width 66 height 18
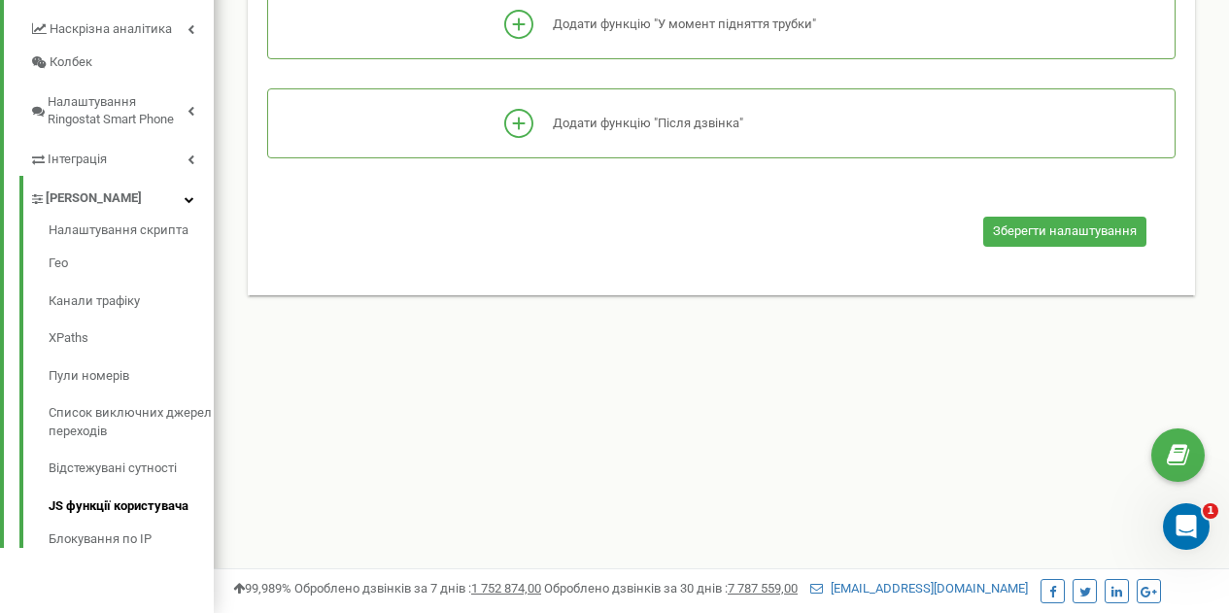
scroll to position [553, 0]
click at [1087, 228] on span "Зберегти налаштування" at bounding box center [1065, 230] width 144 height 15
click at [1098, 227] on span "Зберегти налаштування" at bounding box center [1065, 230] width 144 height 15
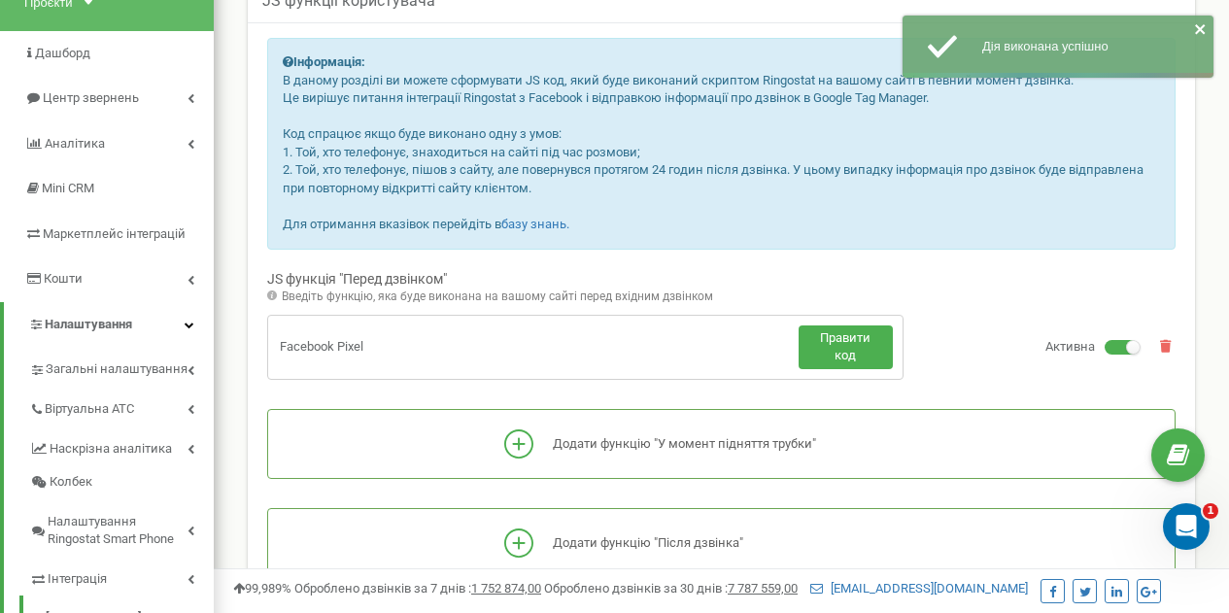
scroll to position [261, 0]
